Goal: Task Accomplishment & Management: Manage account settings

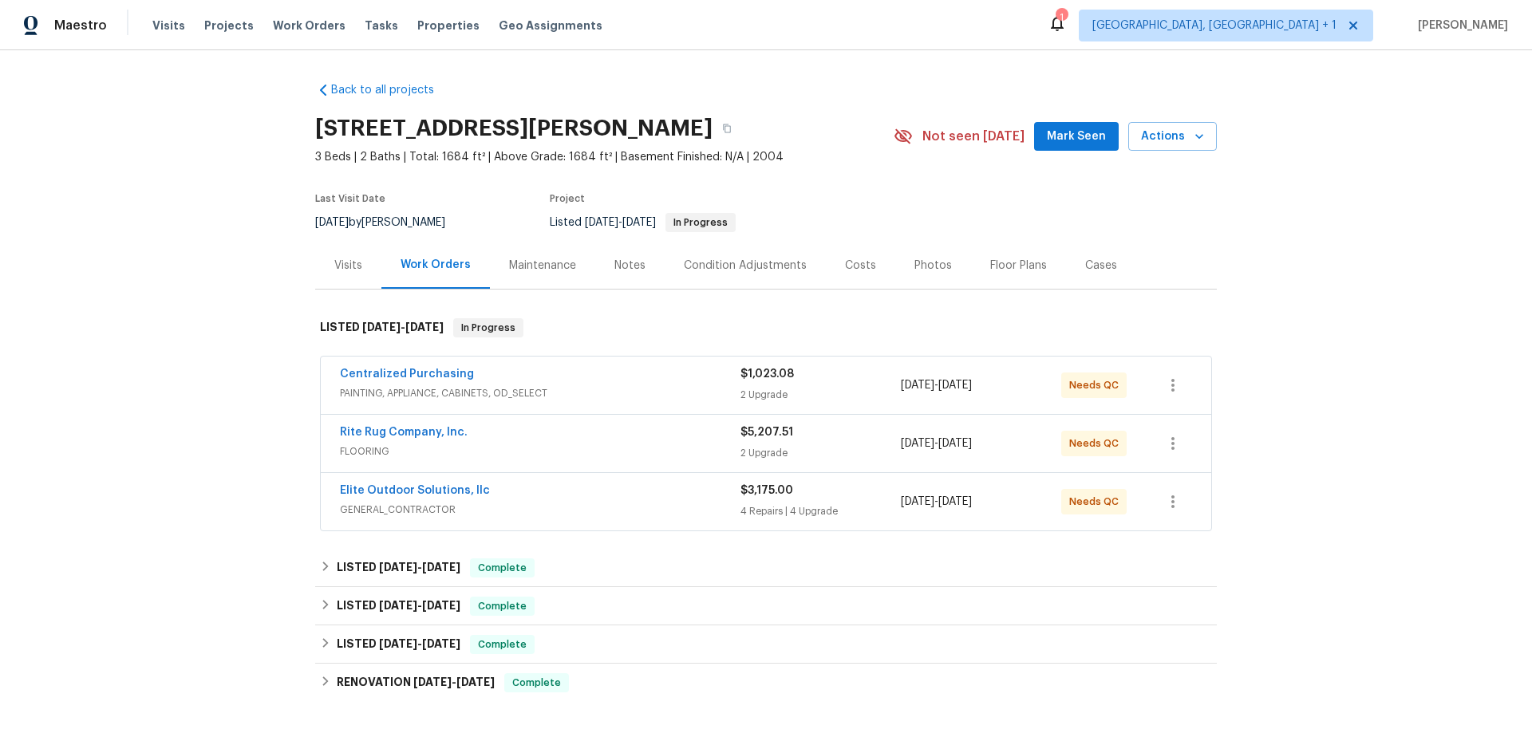
click at [503, 274] on div "Maintenance" at bounding box center [542, 265] width 105 height 47
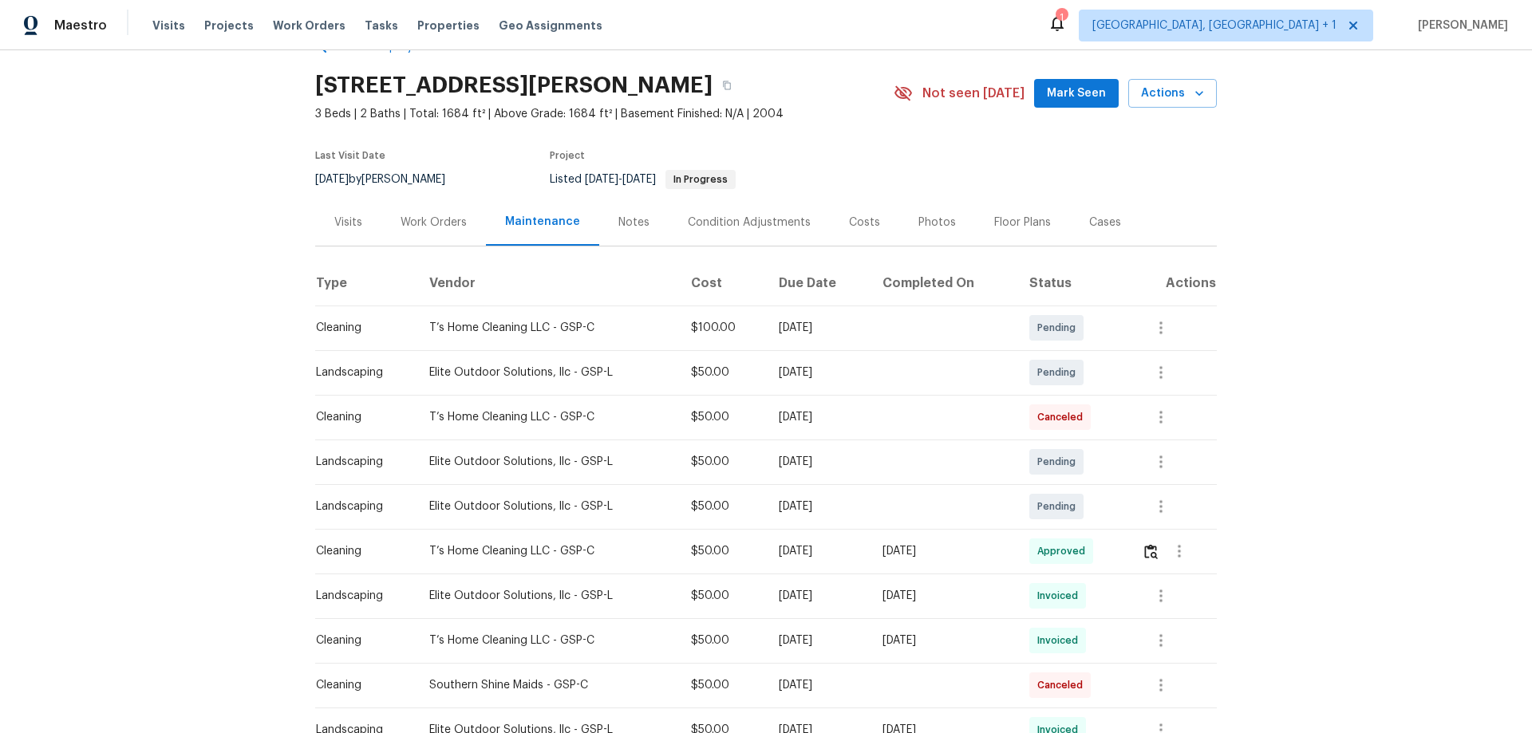
scroll to position [160, 0]
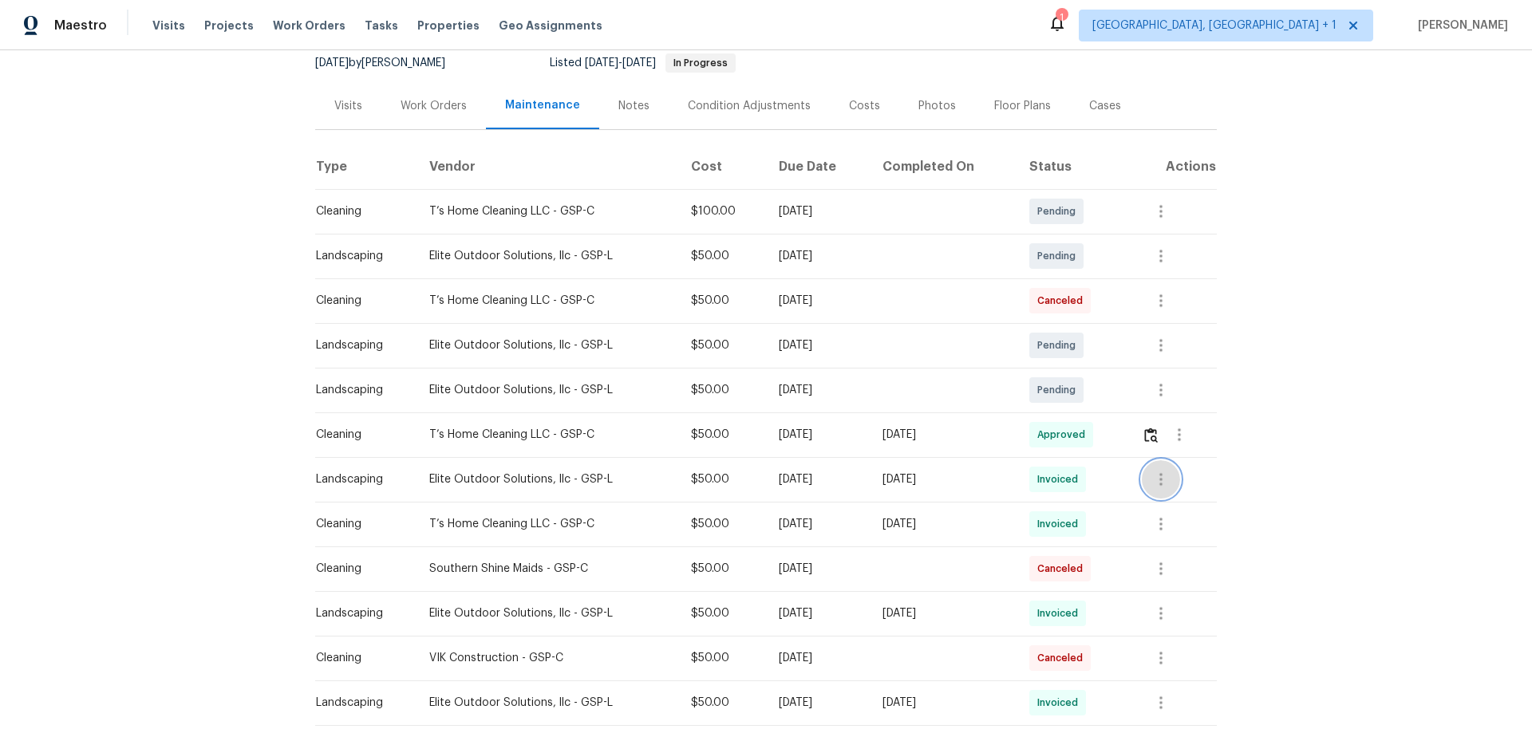
click at [1153, 473] on icon "button" at bounding box center [1160, 479] width 19 height 19
click at [1153, 500] on li "View details" at bounding box center [1196, 506] width 112 height 26
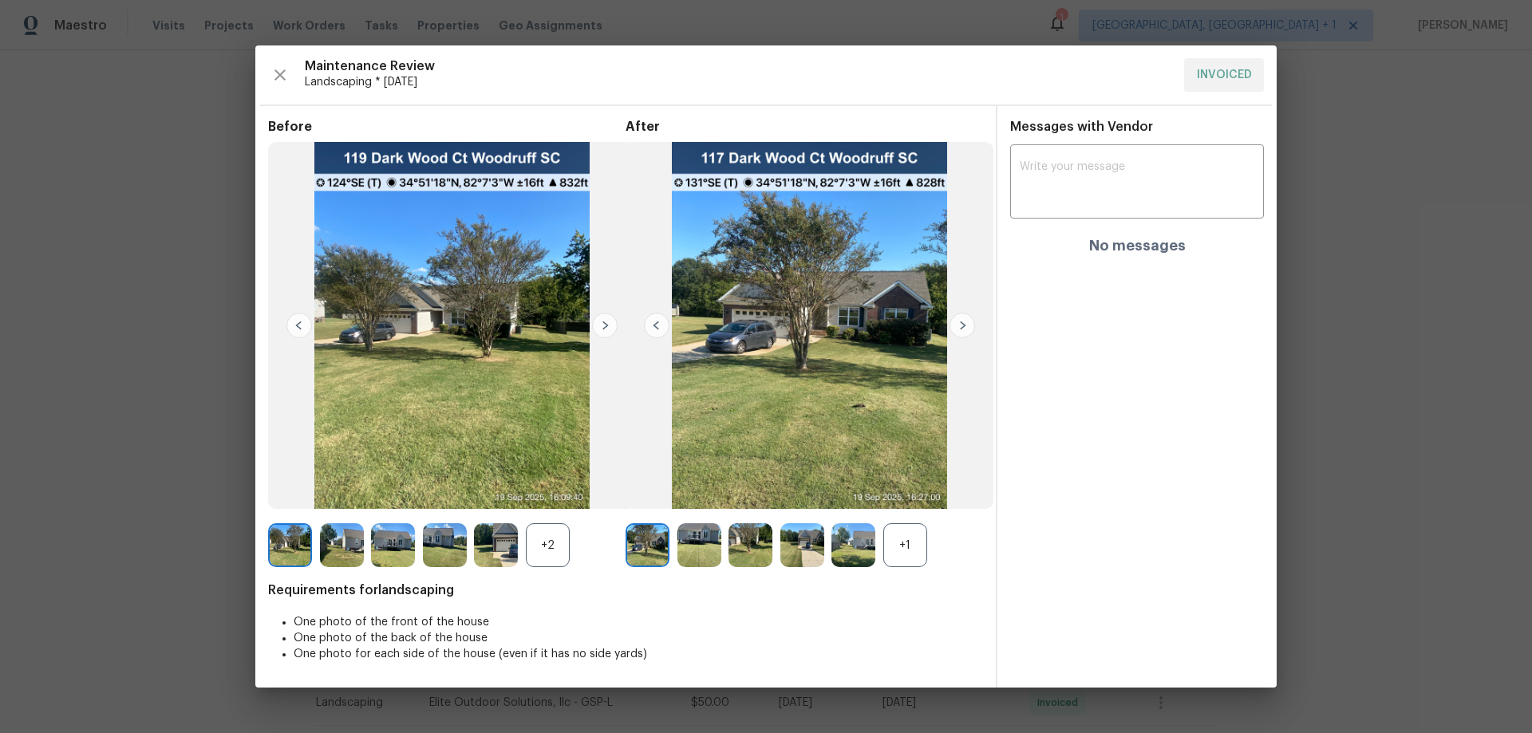
click at [540, 531] on div "+2" at bounding box center [548, 545] width 44 height 44
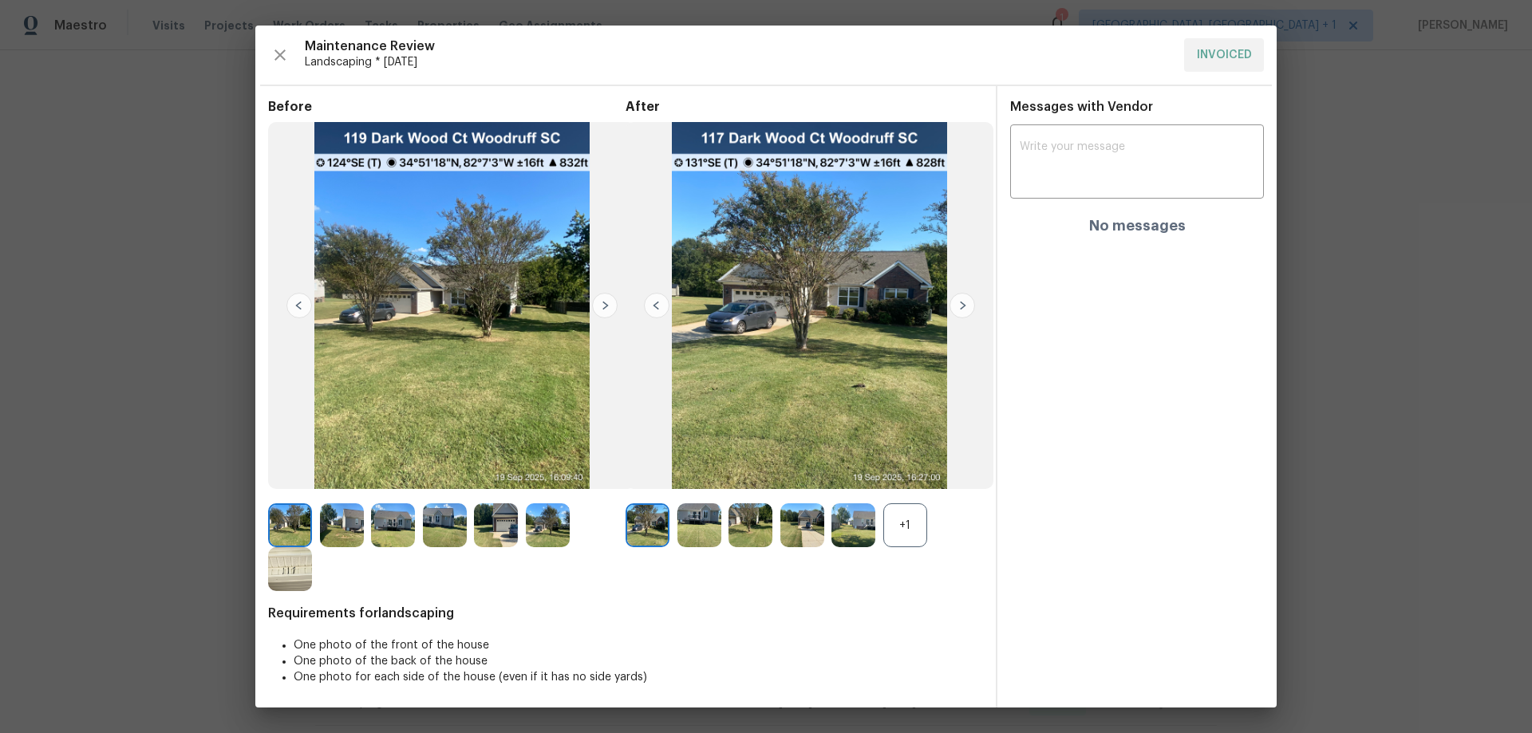
click at [919, 519] on div "+1" at bounding box center [905, 525] width 44 height 44
click at [598, 303] on img at bounding box center [605, 306] width 26 height 26
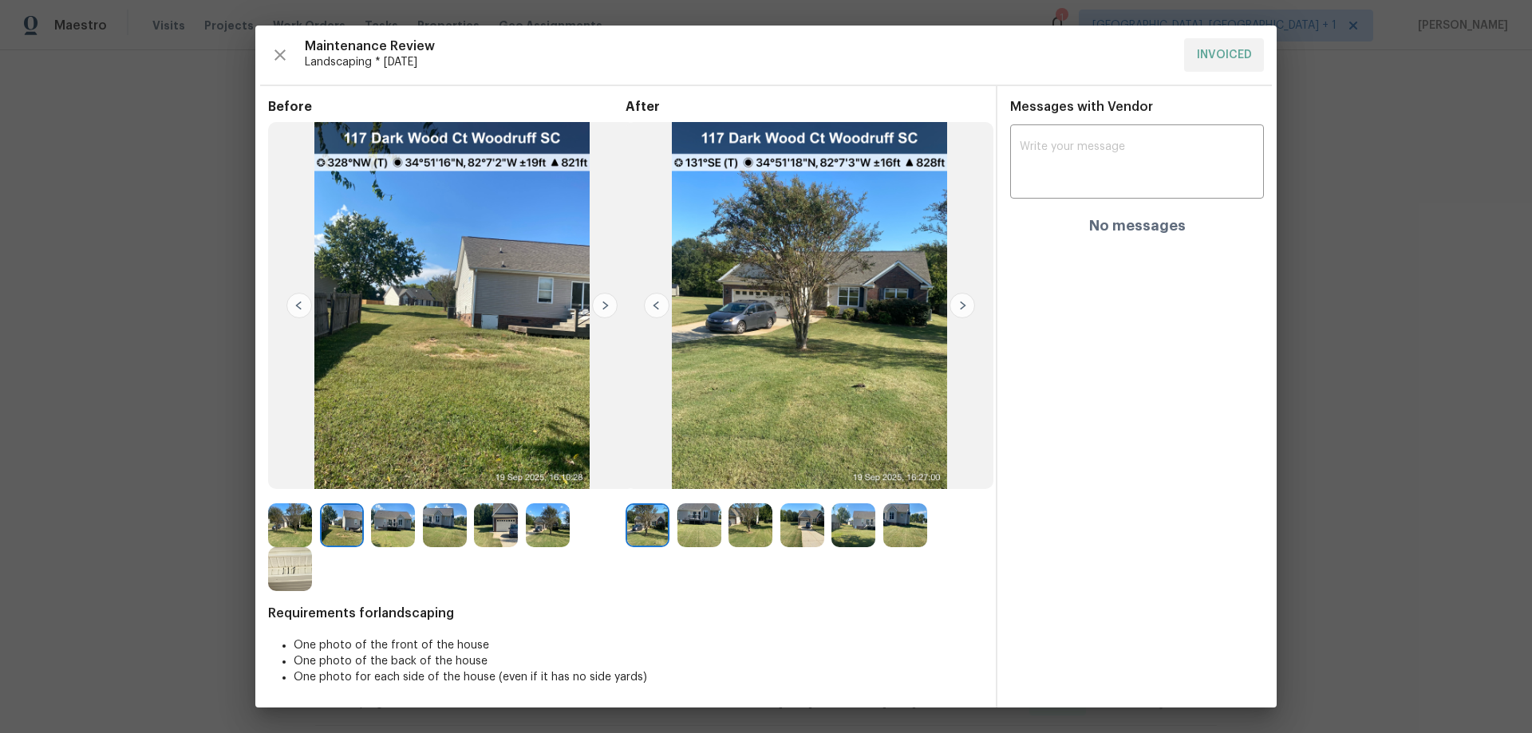
click at [598, 303] on img at bounding box center [605, 306] width 26 height 26
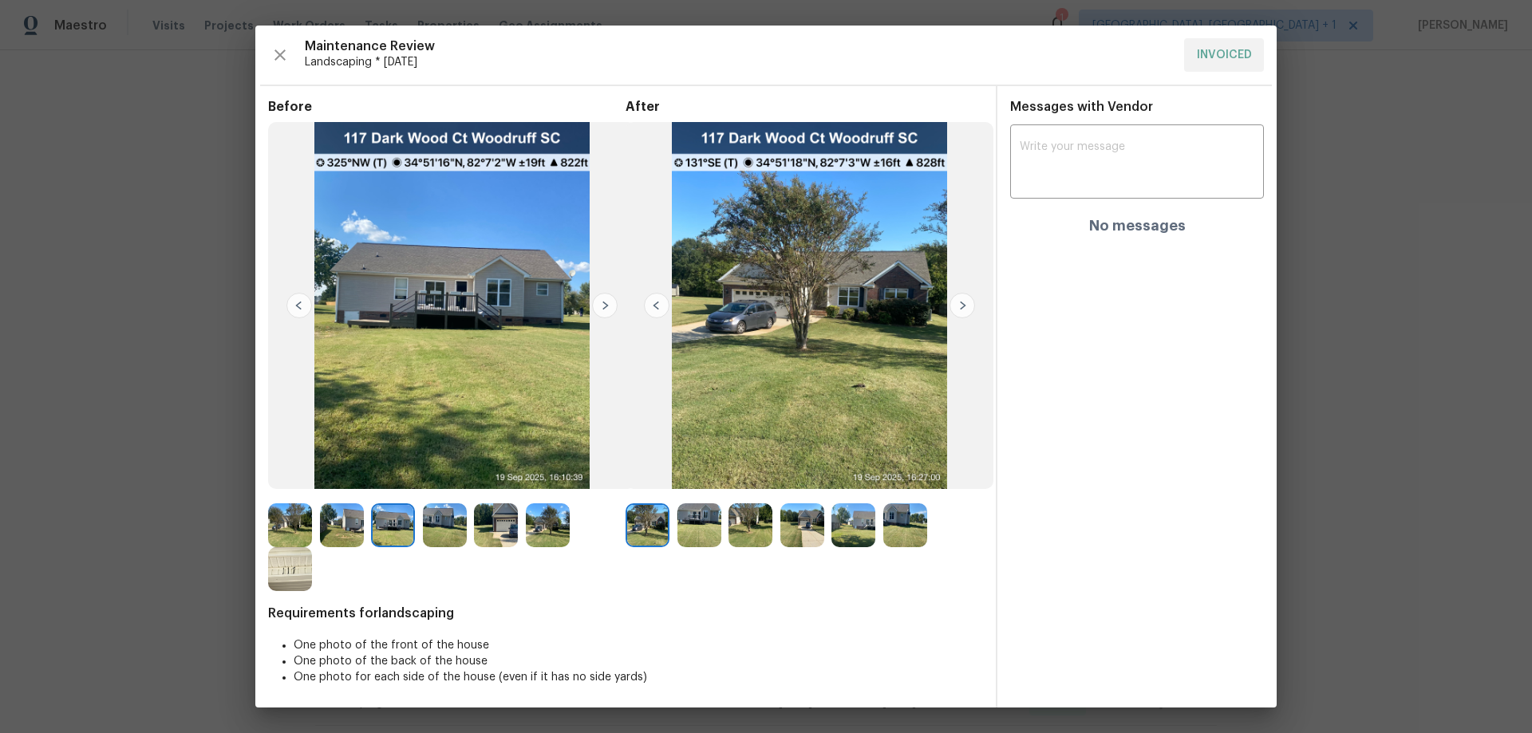
click at [598, 303] on img at bounding box center [605, 306] width 26 height 26
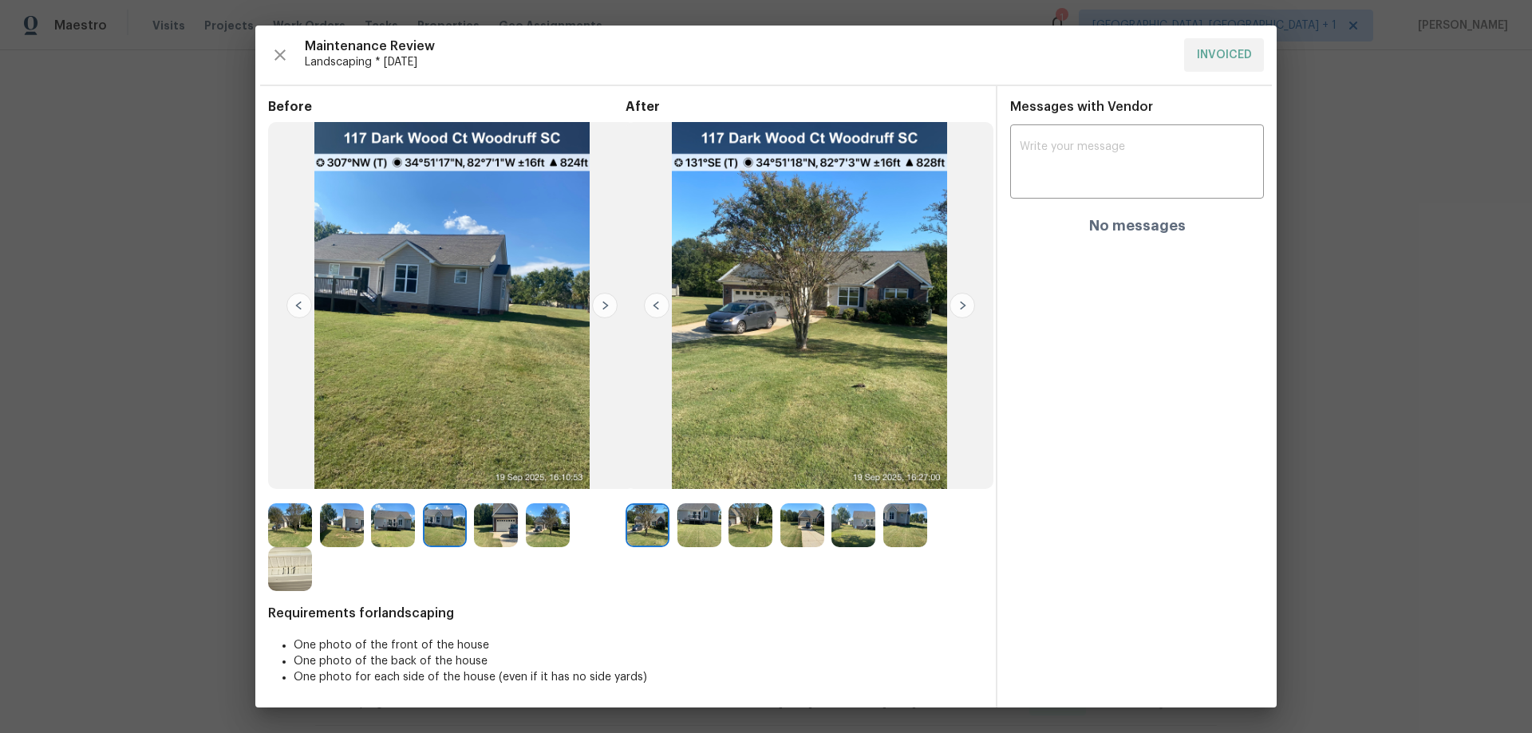
click at [598, 303] on img at bounding box center [605, 306] width 26 height 26
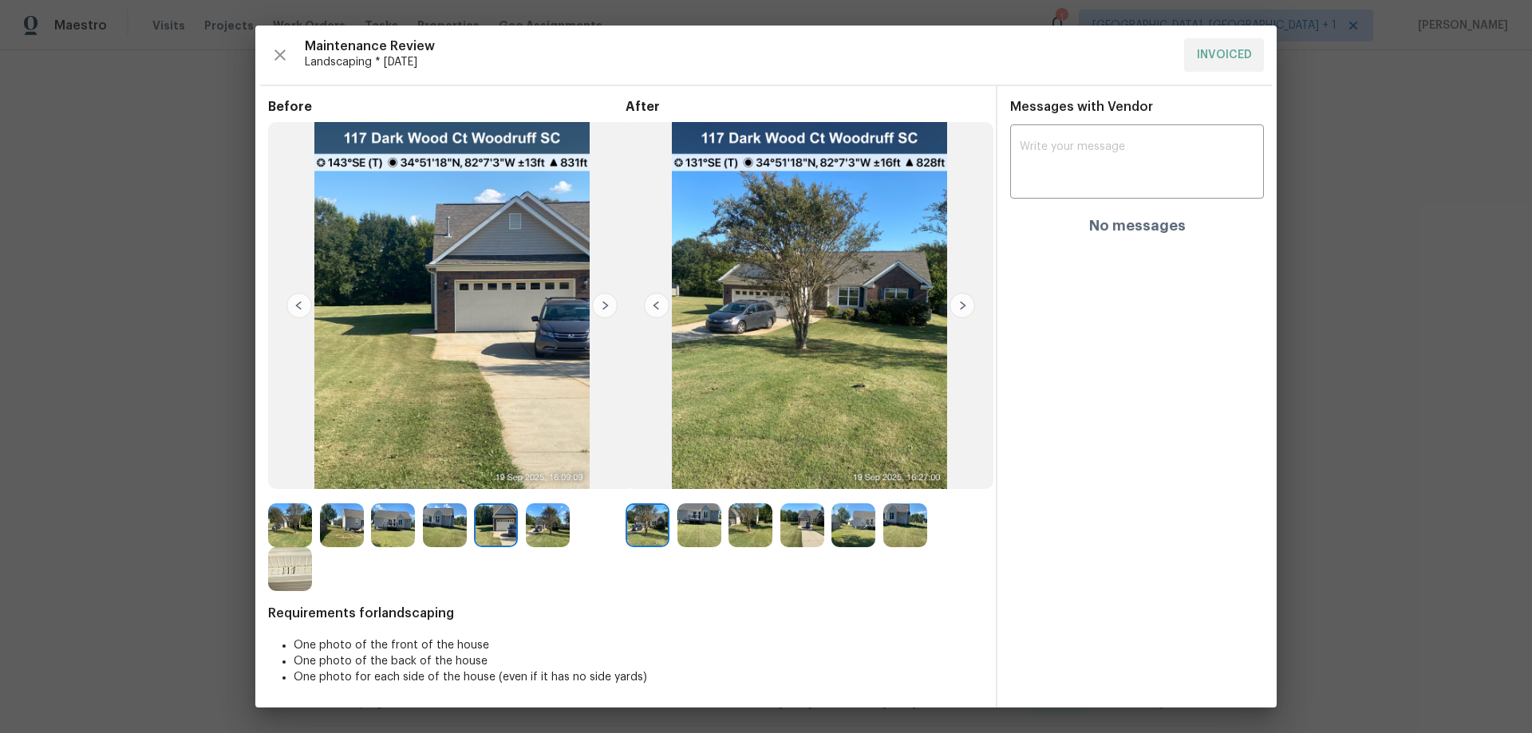
click at [598, 303] on img at bounding box center [605, 306] width 26 height 26
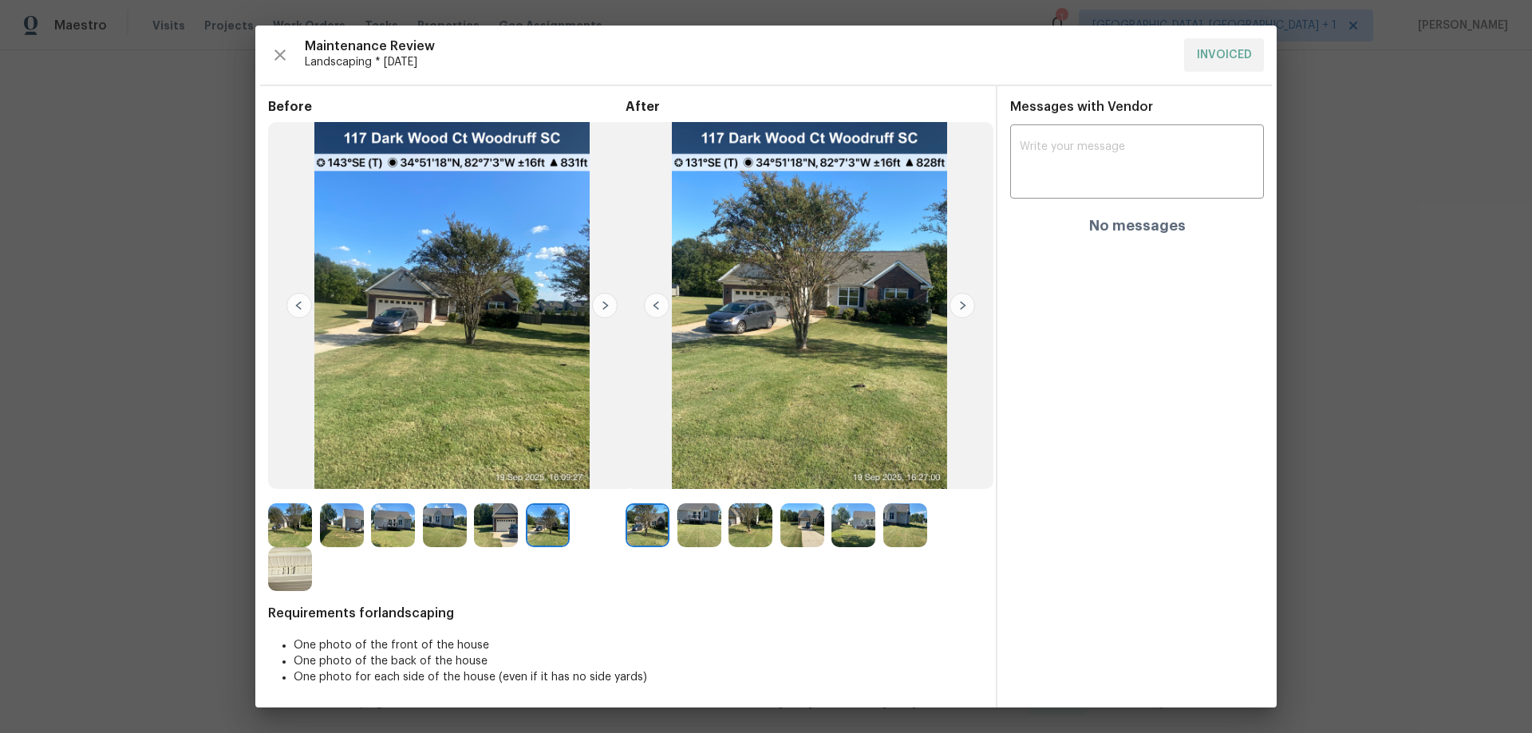
click at [598, 303] on img at bounding box center [605, 306] width 26 height 26
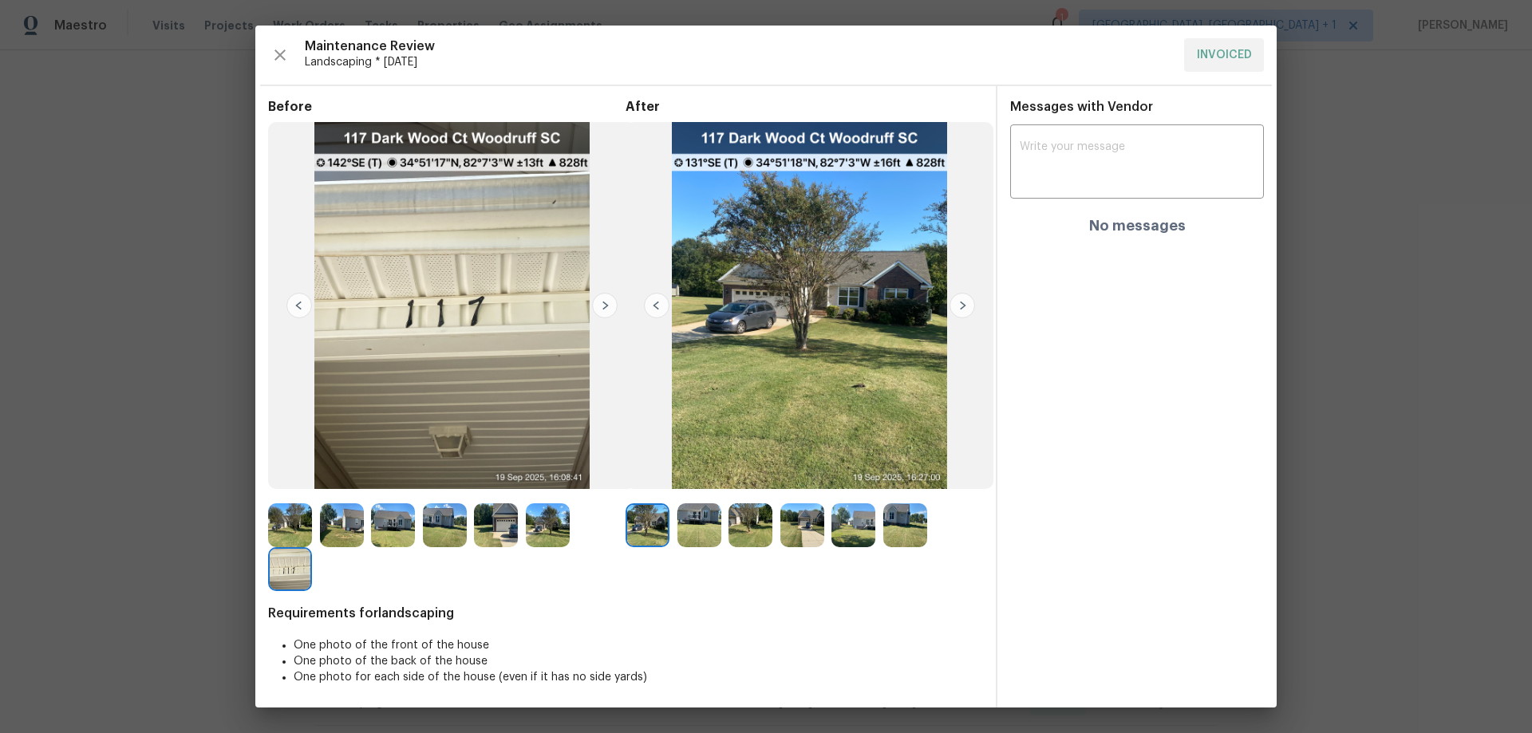
click at [961, 302] on img at bounding box center [962, 306] width 26 height 26
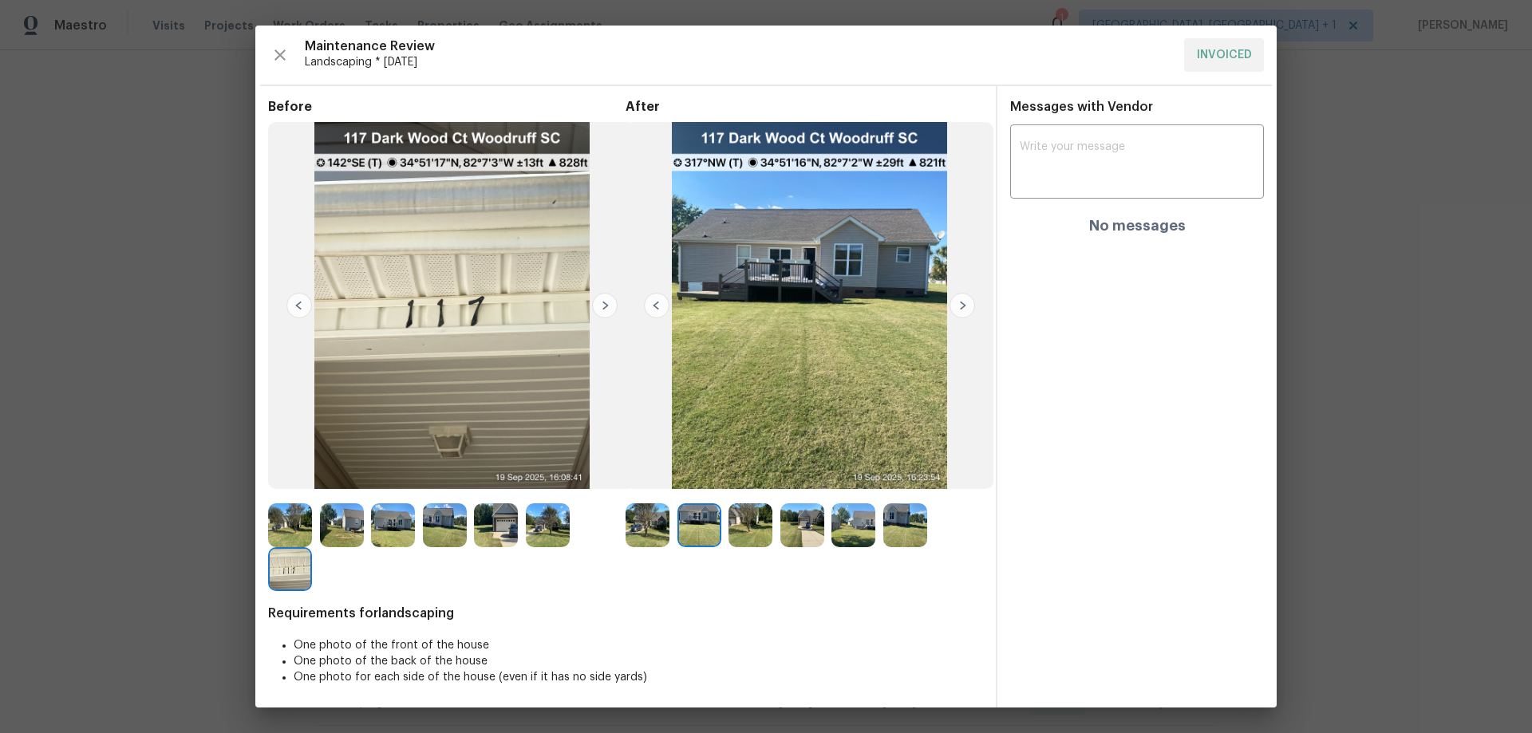
click at [961, 302] on img at bounding box center [962, 306] width 26 height 26
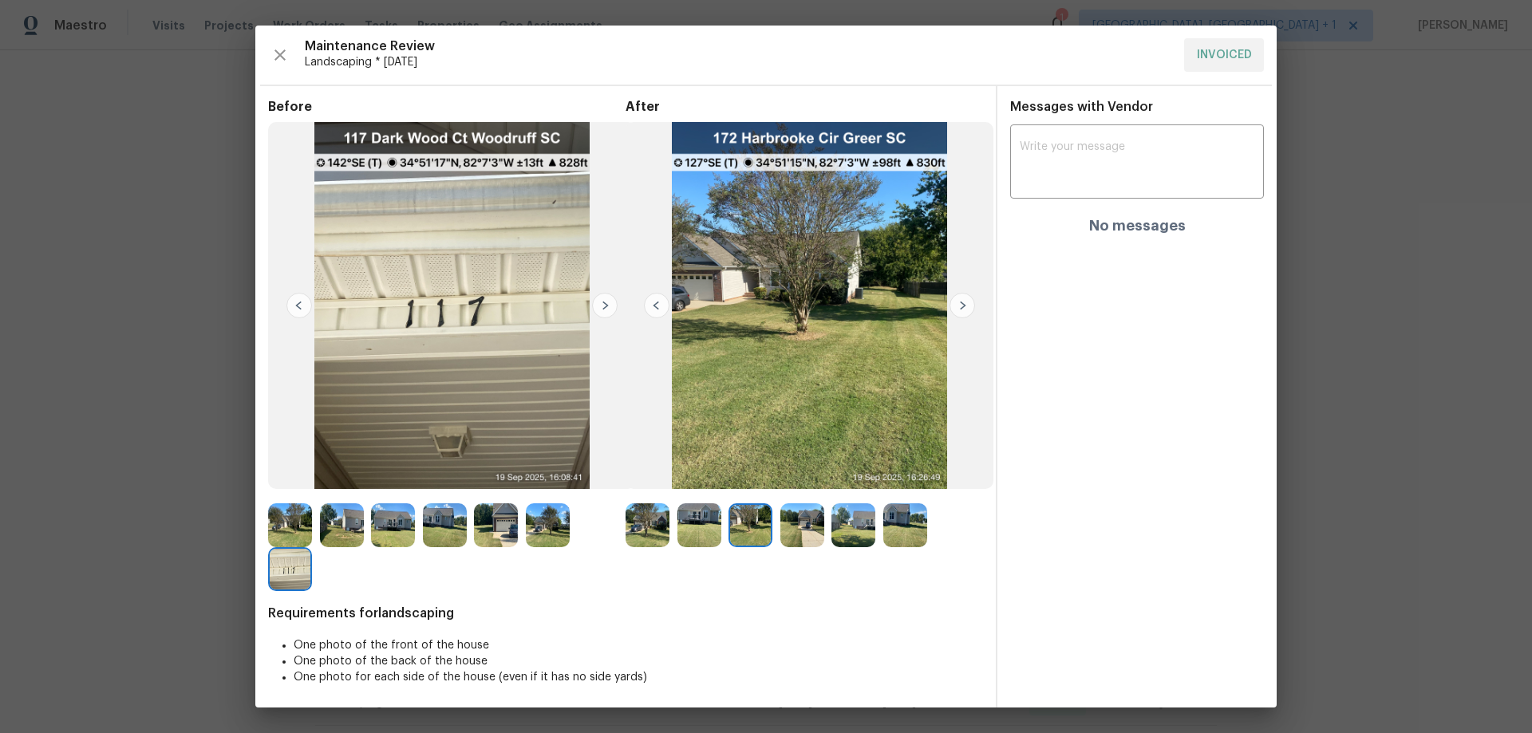
click at [961, 302] on img at bounding box center [962, 306] width 26 height 26
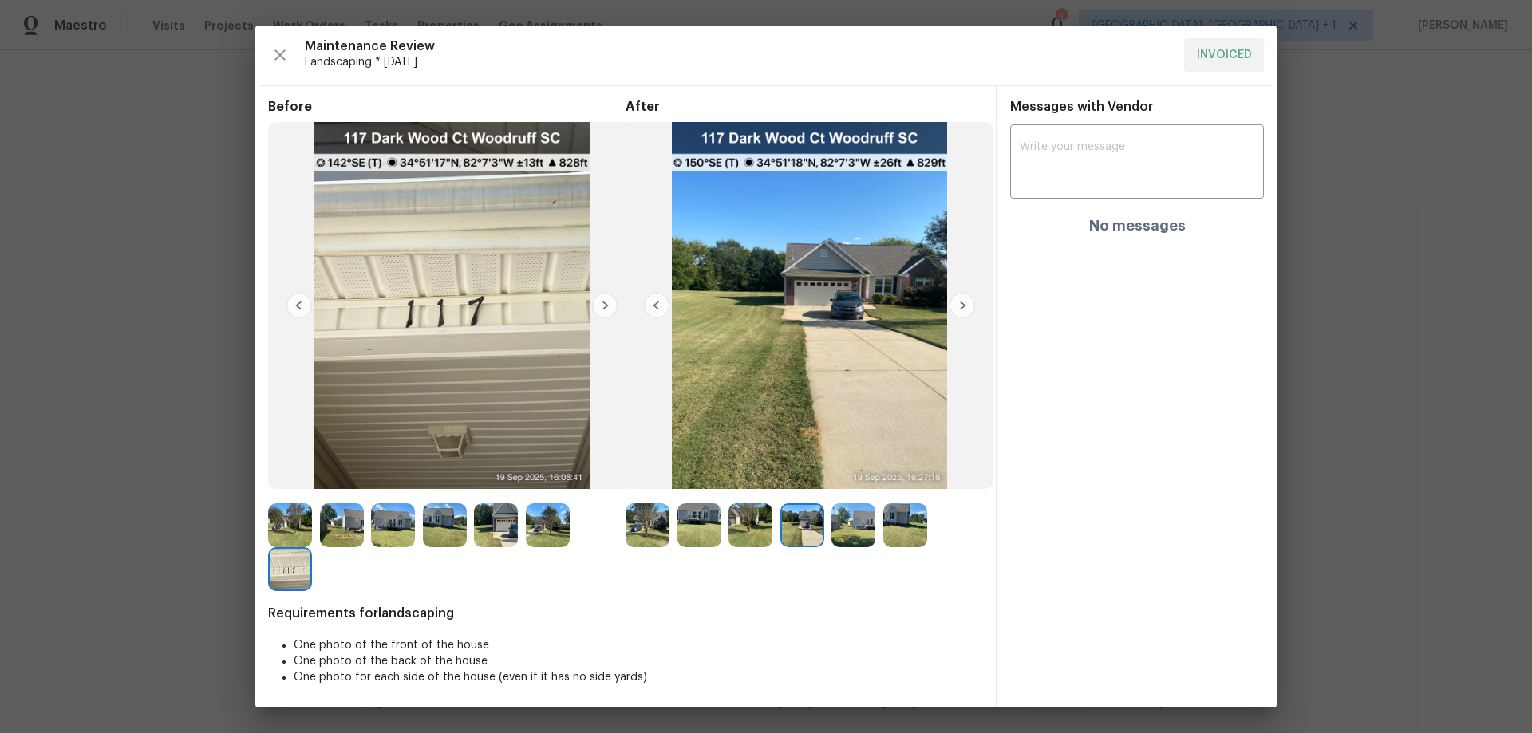
click at [961, 302] on img at bounding box center [962, 306] width 26 height 26
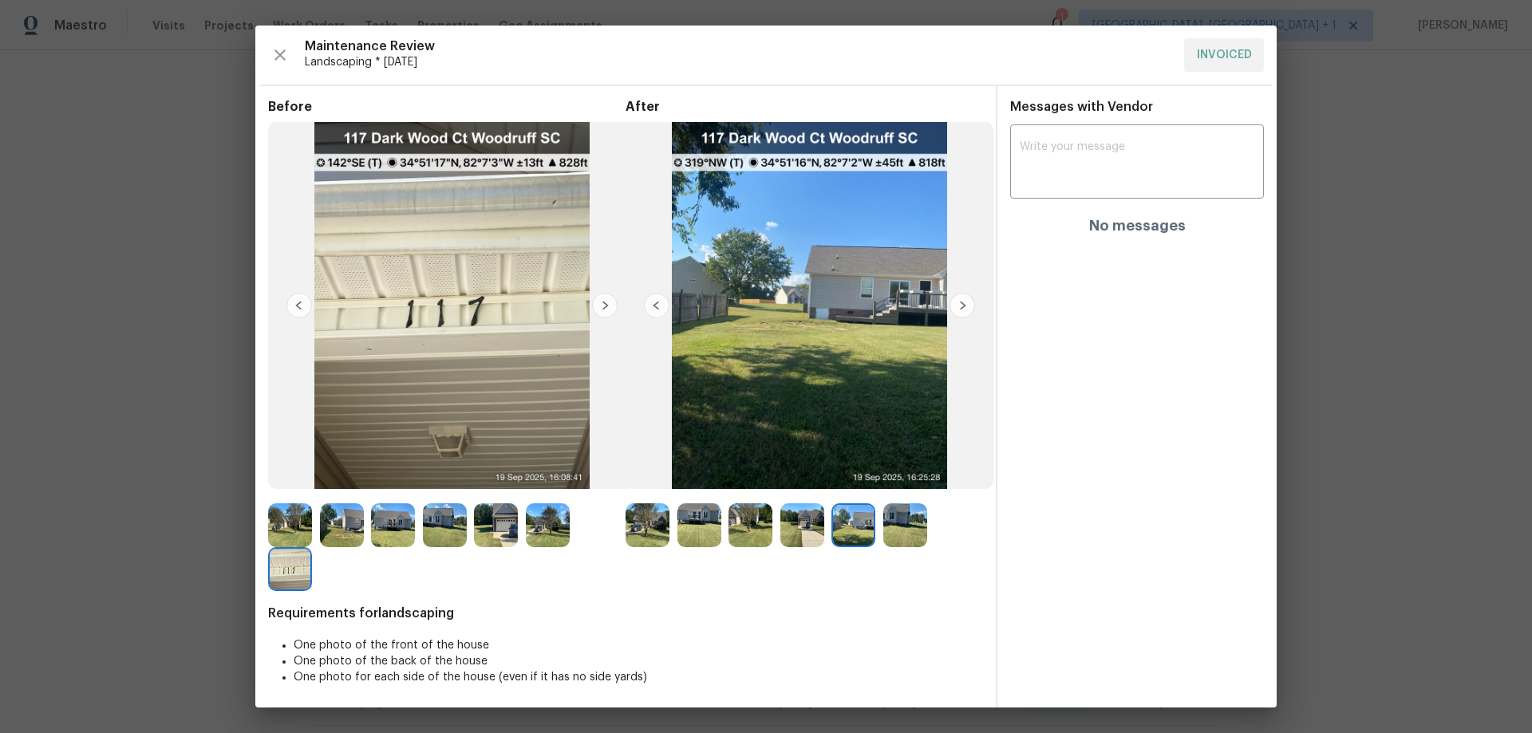
click at [961, 302] on img at bounding box center [962, 306] width 26 height 26
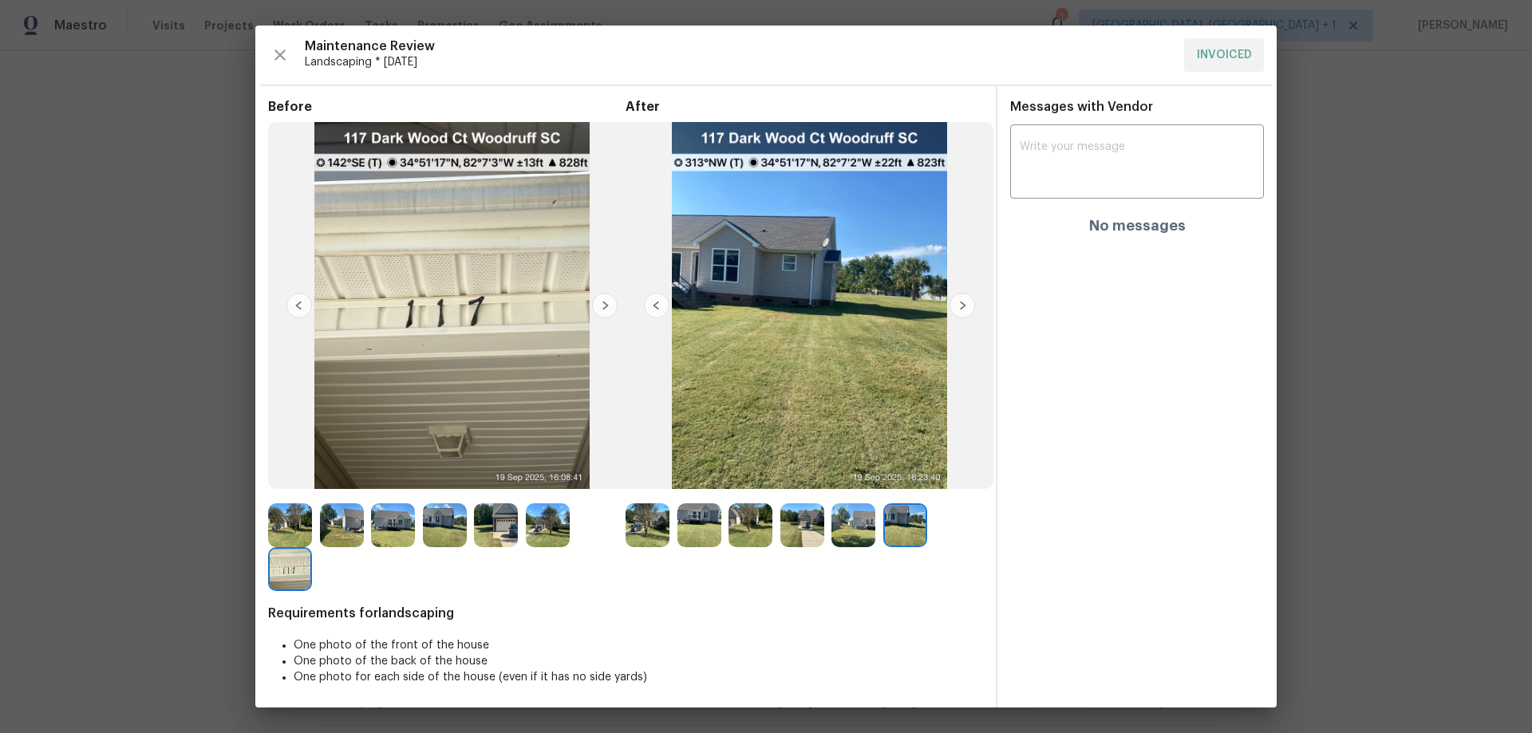
click at [291, 302] on img at bounding box center [299, 306] width 26 height 26
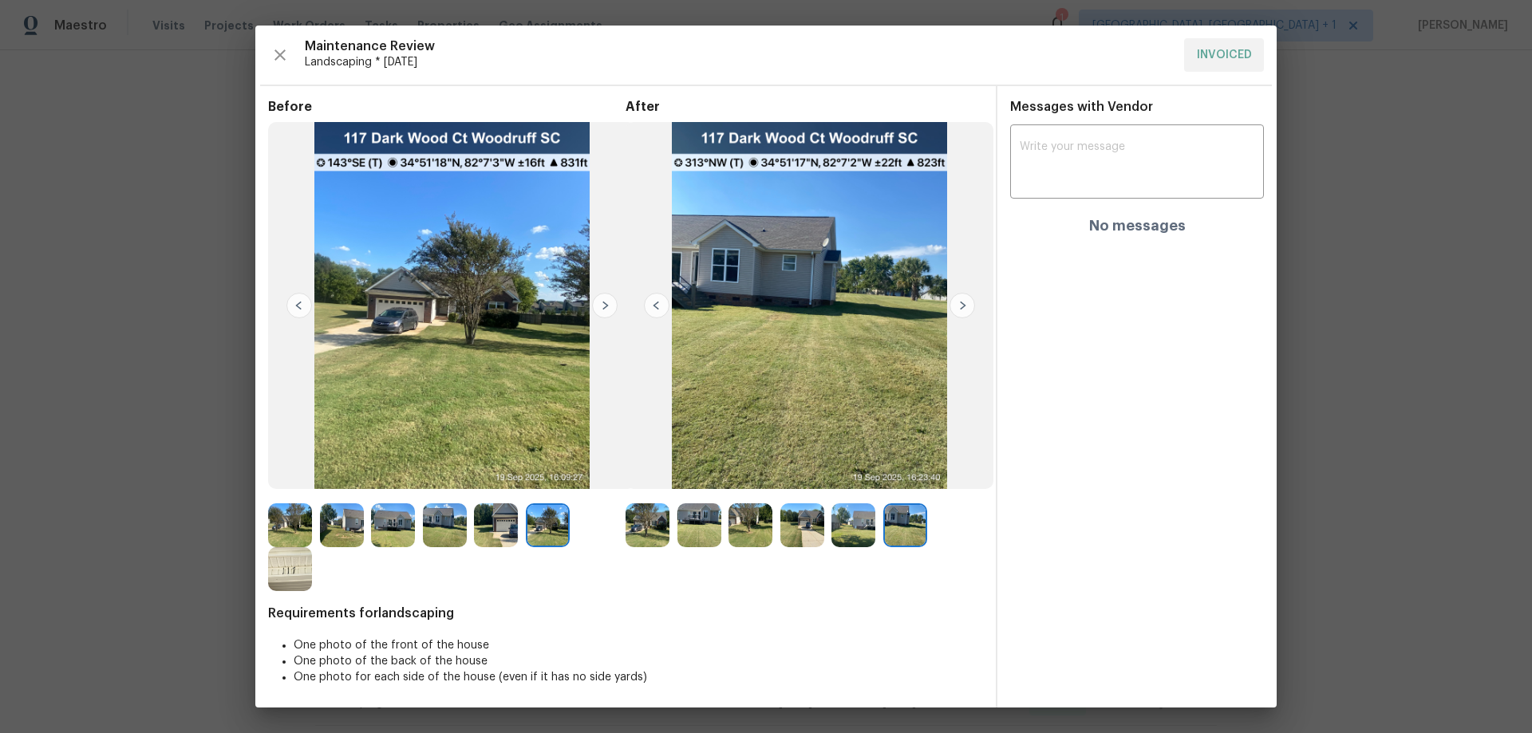
click at [291, 302] on img at bounding box center [299, 306] width 26 height 26
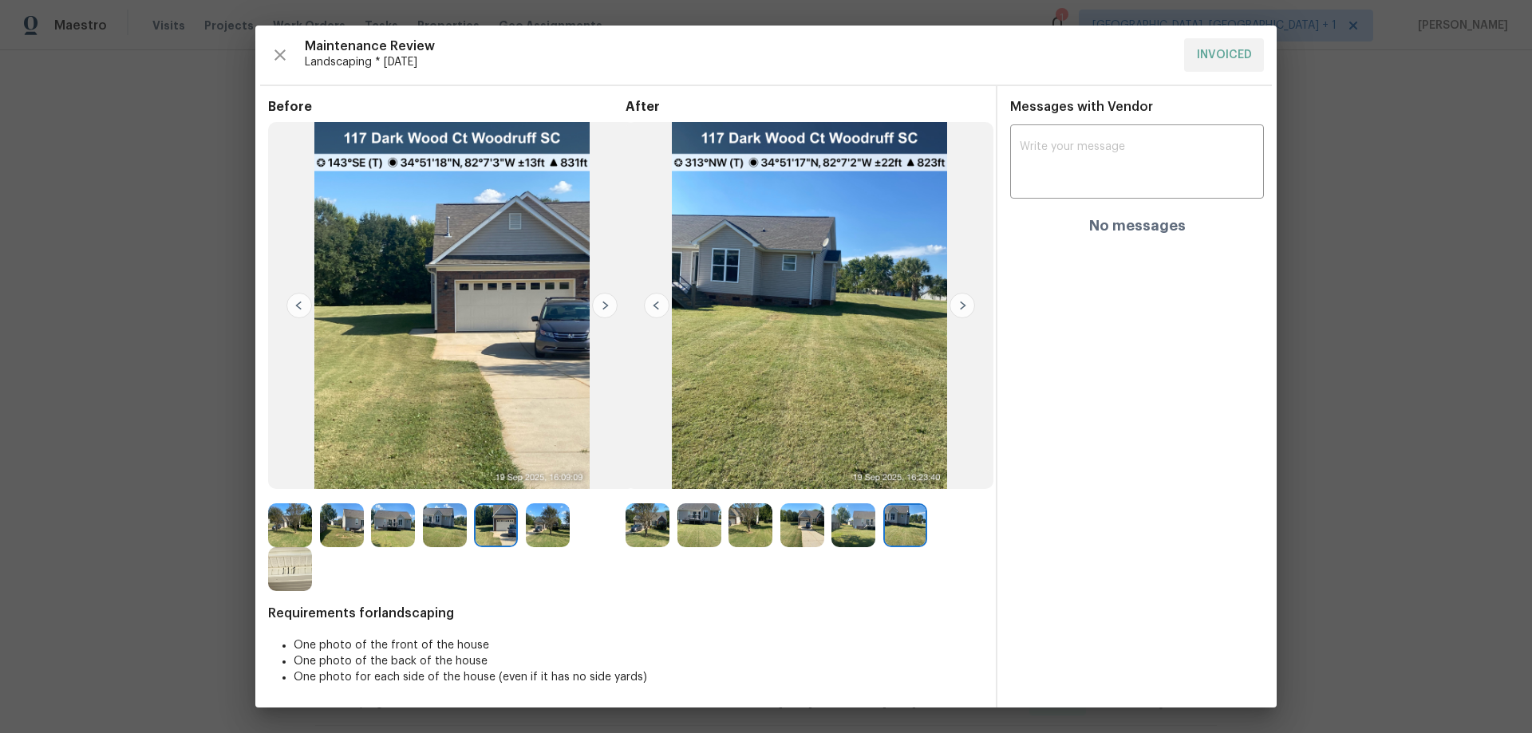
click at [304, 299] on img at bounding box center [299, 306] width 26 height 26
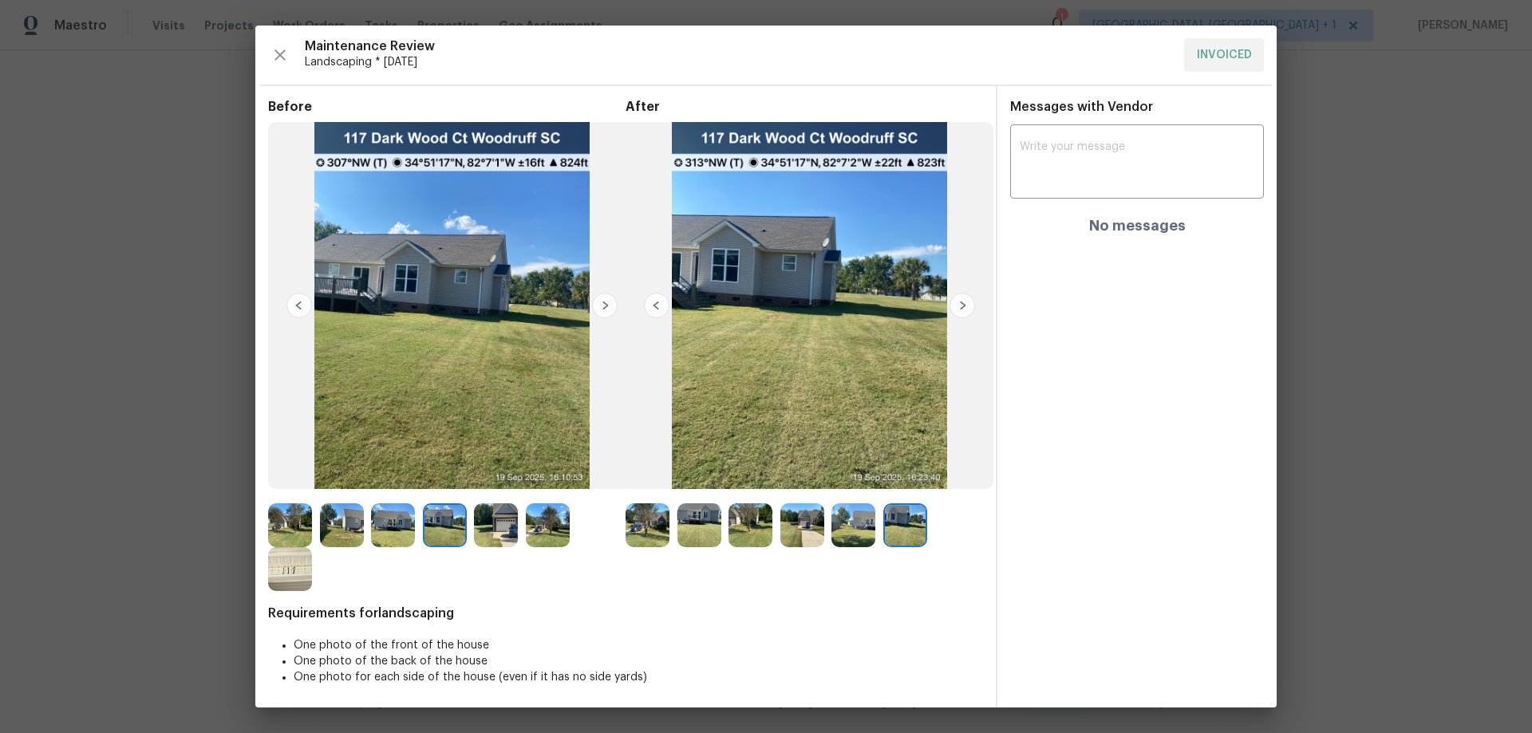
click at [304, 299] on img at bounding box center [299, 306] width 26 height 26
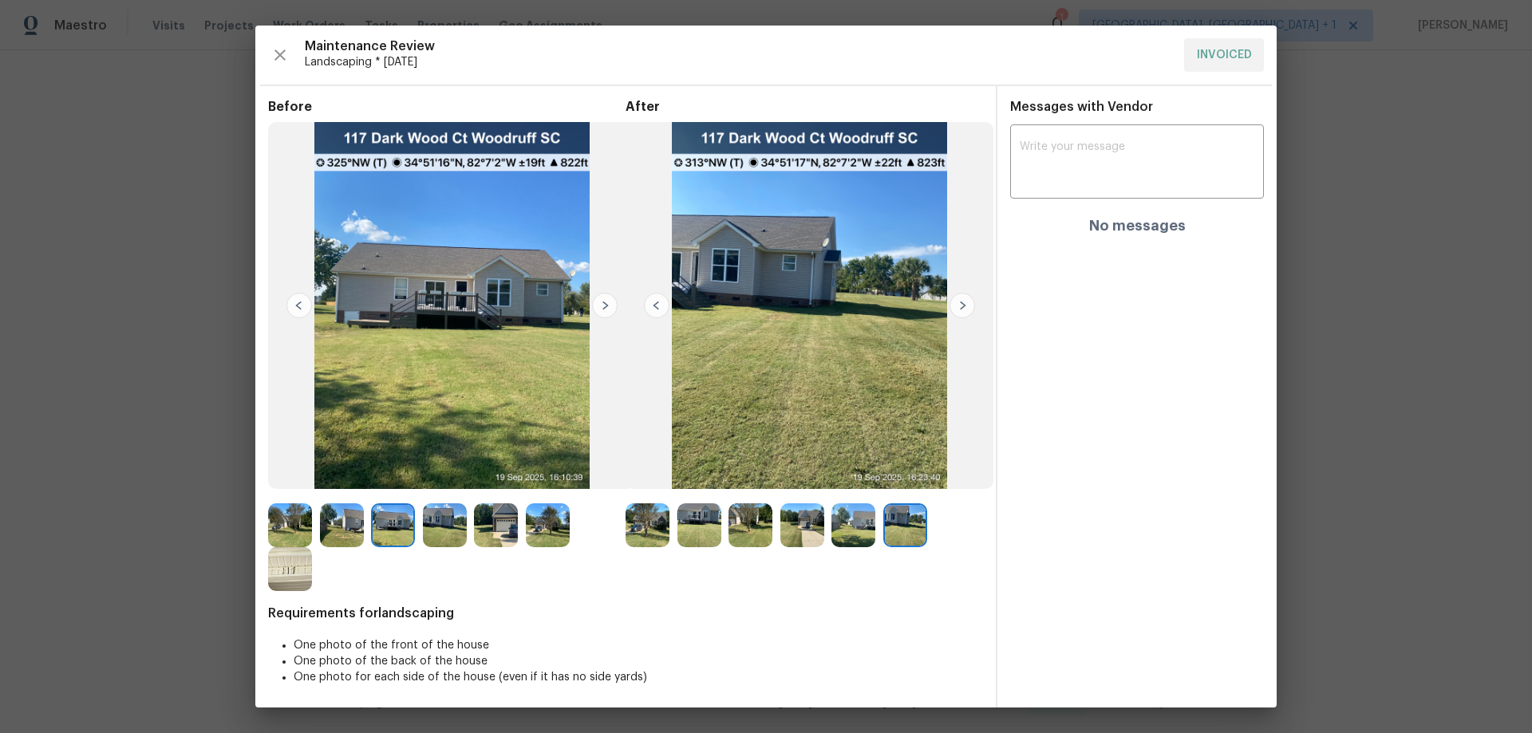
click at [304, 299] on img at bounding box center [299, 306] width 26 height 26
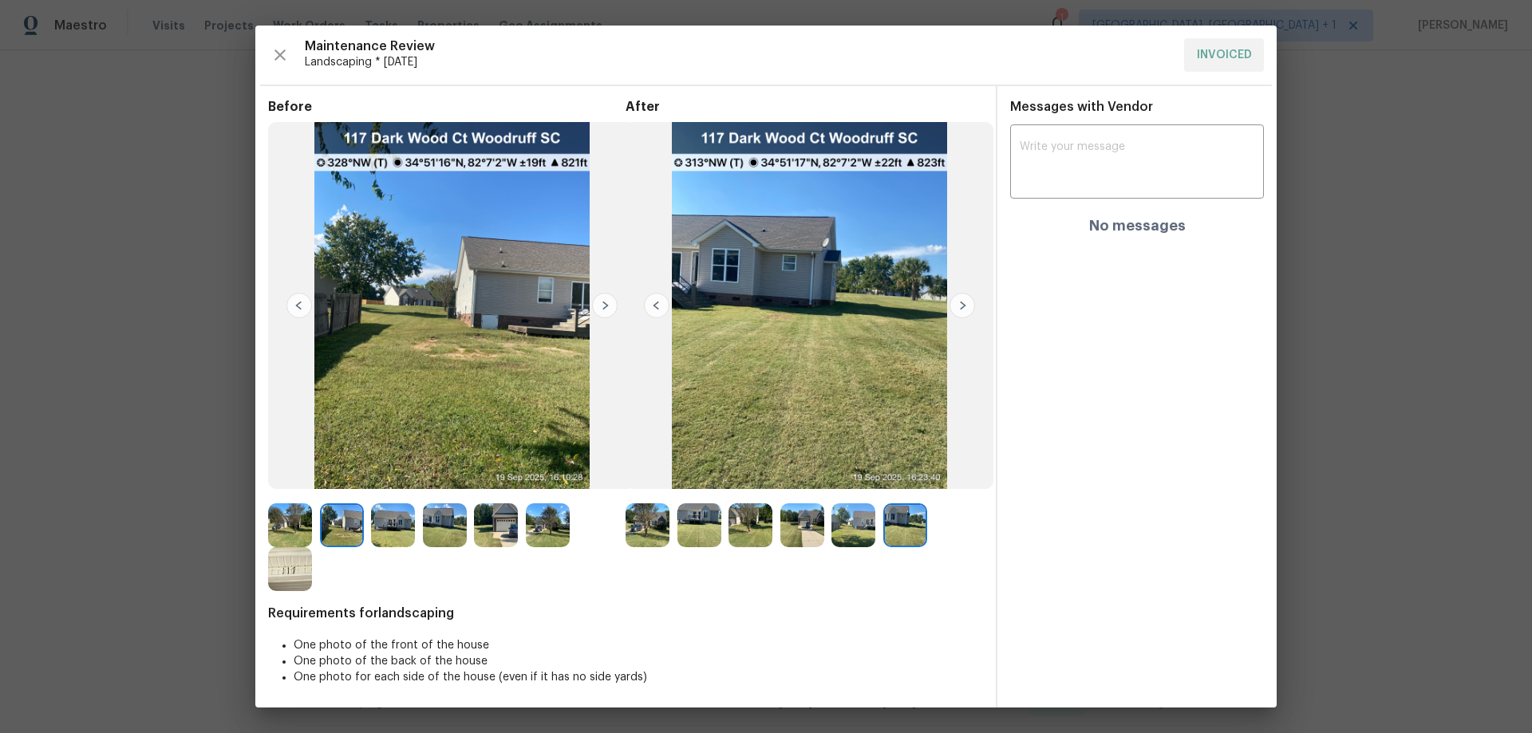
click at [304, 299] on img at bounding box center [299, 306] width 26 height 26
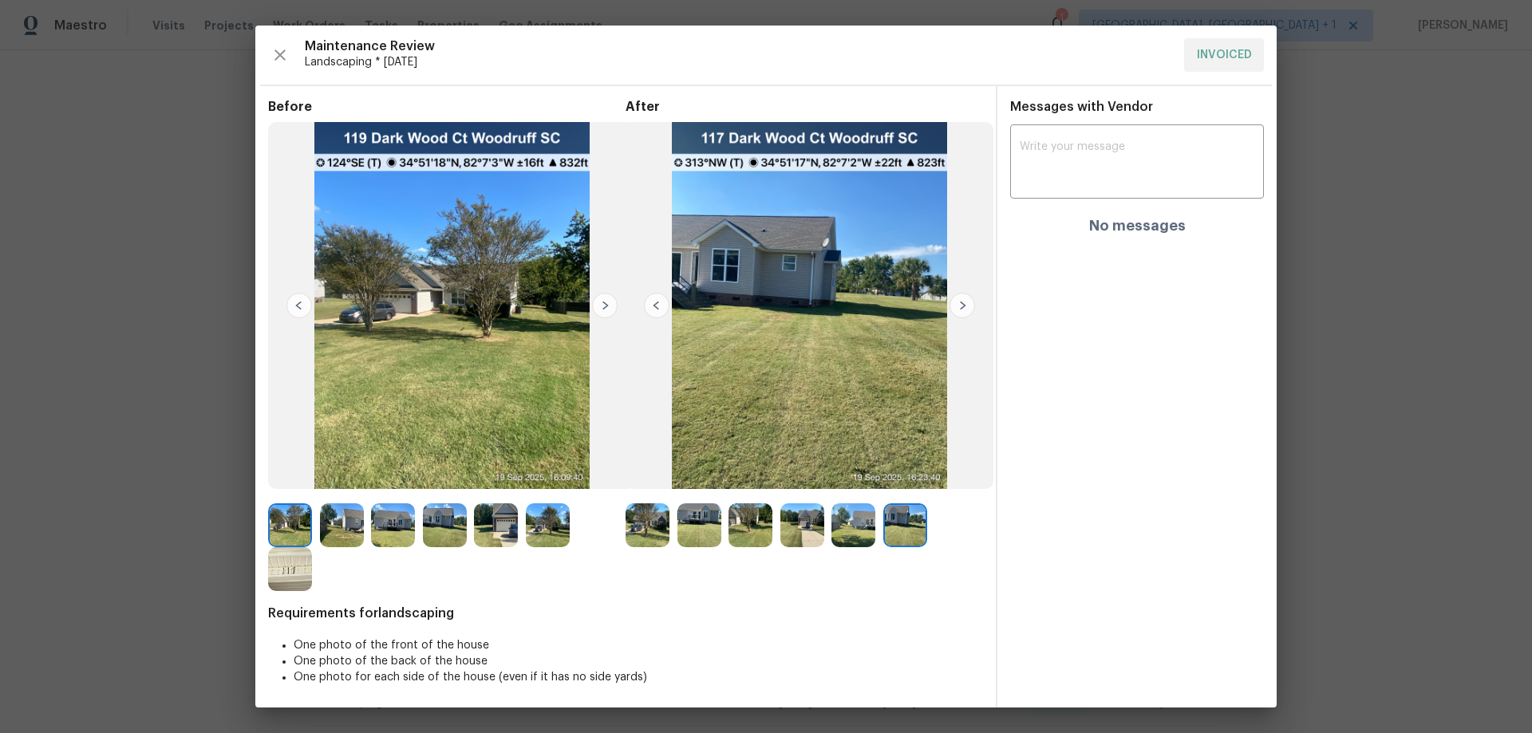
click at [627, 531] on img at bounding box center [647, 525] width 44 height 44
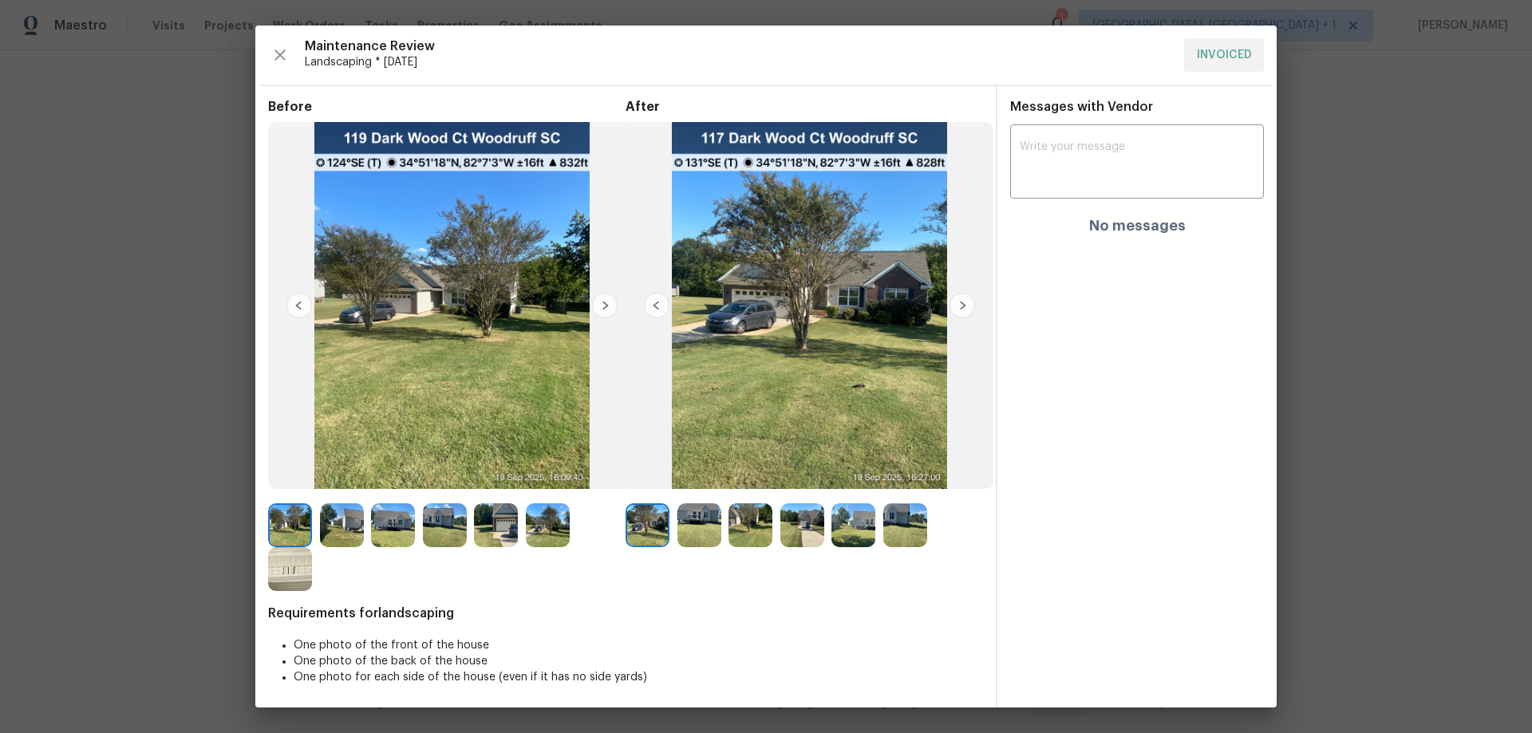
click at [953, 313] on img at bounding box center [962, 306] width 26 height 26
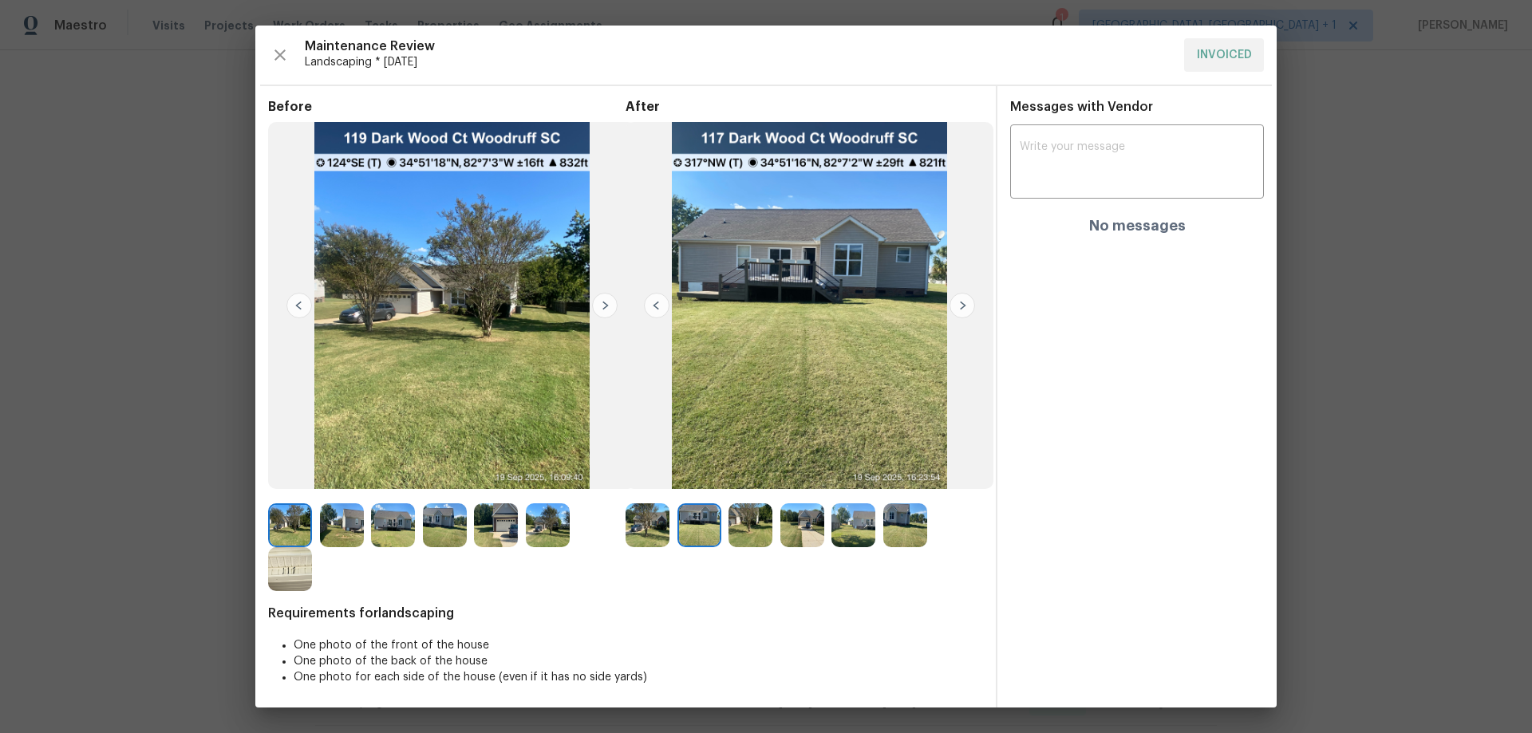
click at [953, 313] on img at bounding box center [962, 306] width 26 height 26
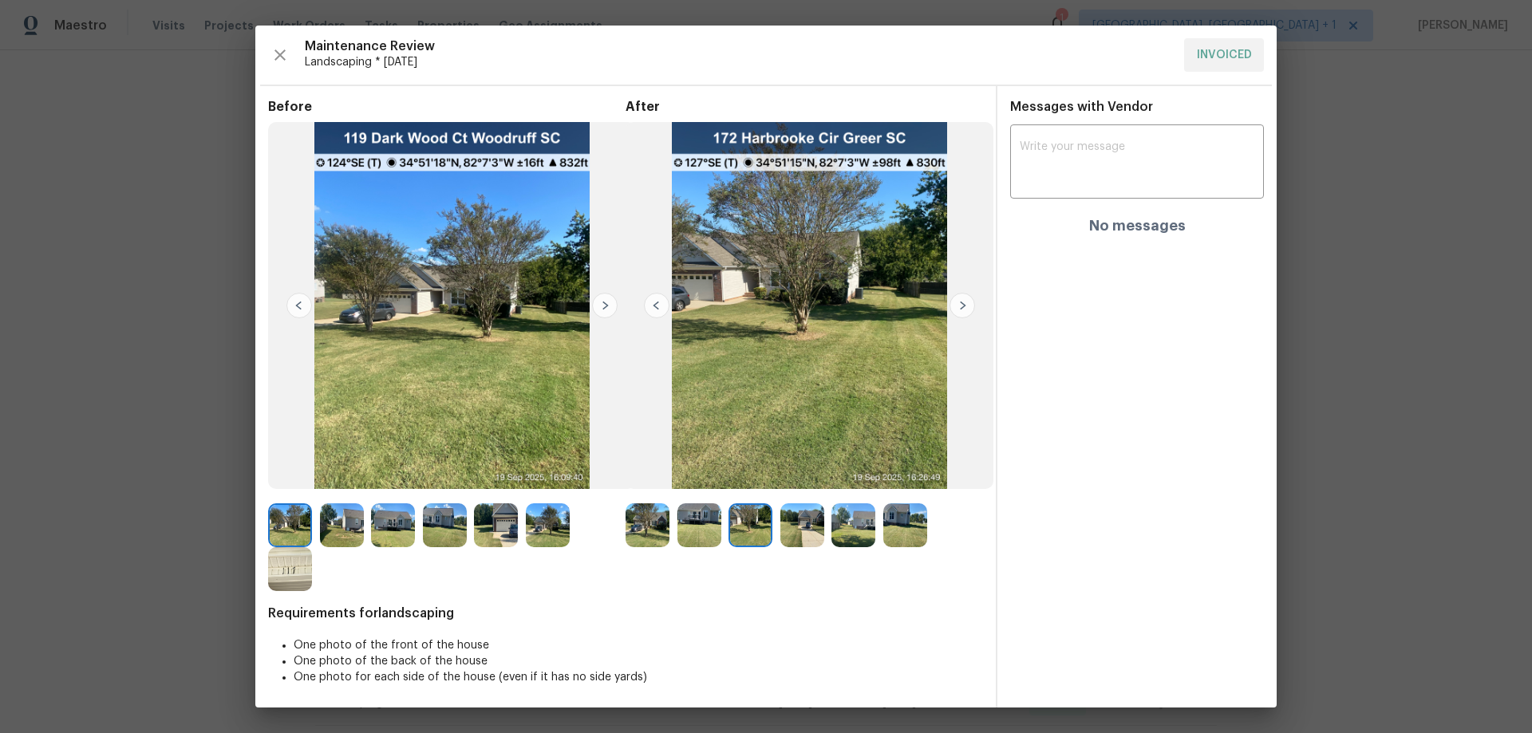
click at [953, 313] on img at bounding box center [962, 306] width 26 height 26
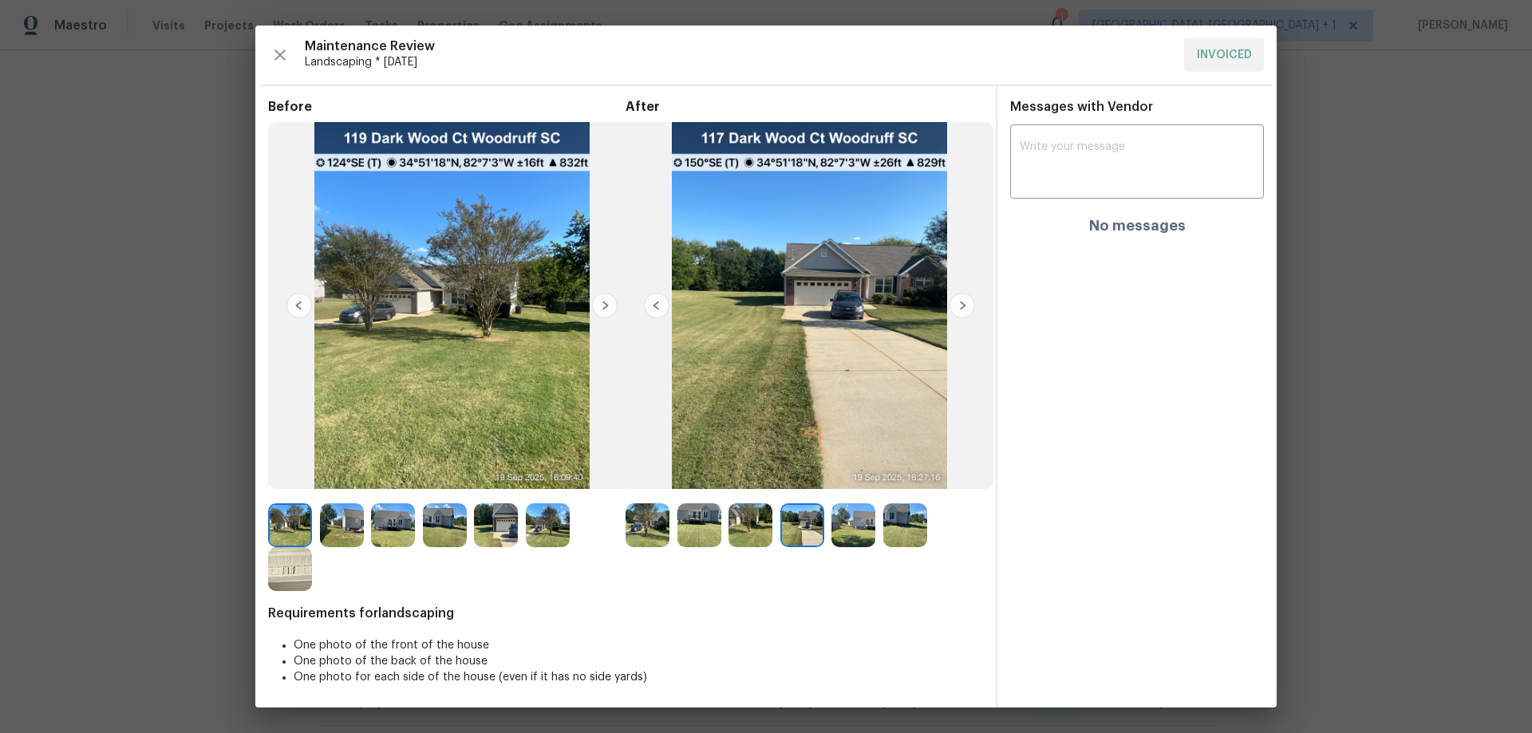
click at [953, 313] on img at bounding box center [962, 306] width 26 height 26
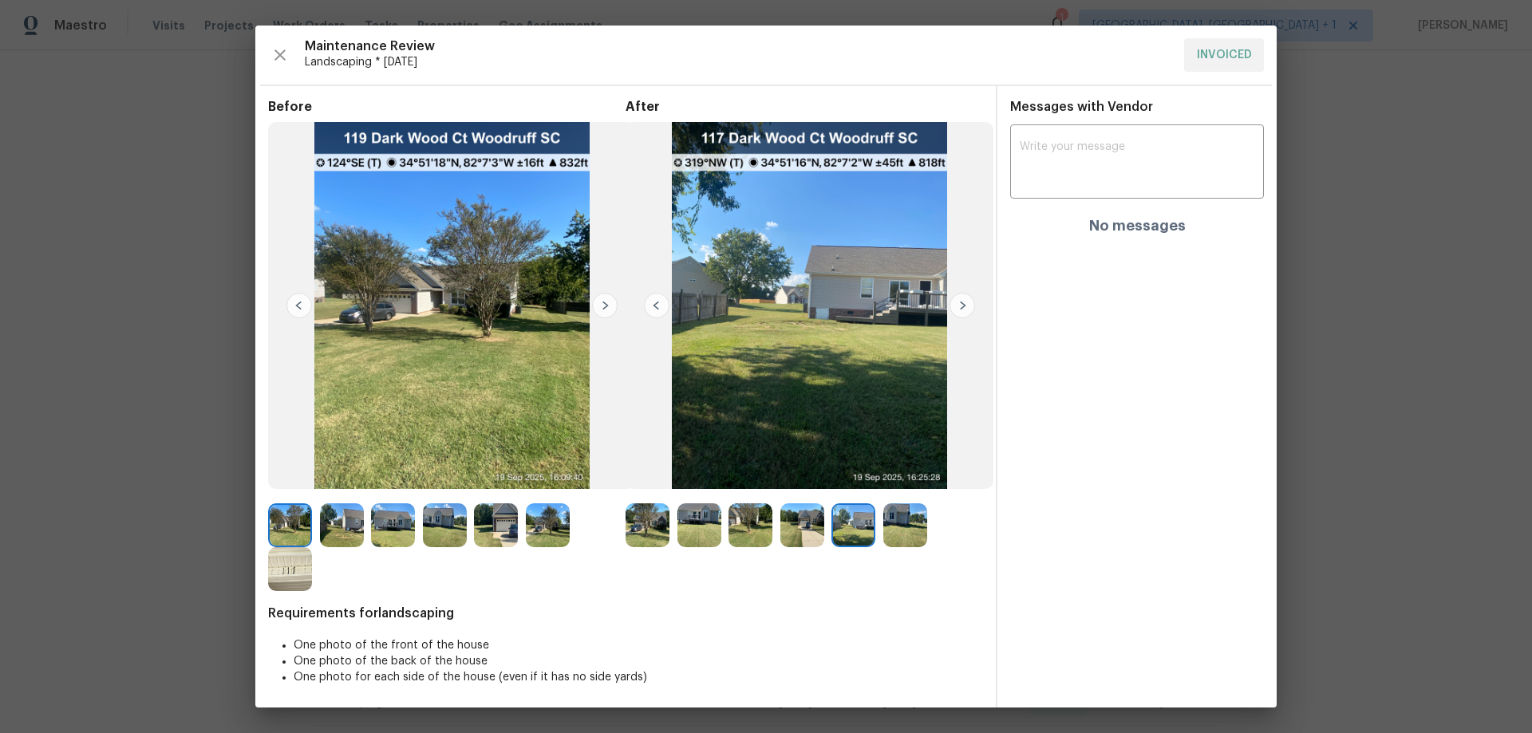
click at [953, 313] on img at bounding box center [962, 306] width 26 height 26
